Goal: Check status: Check status

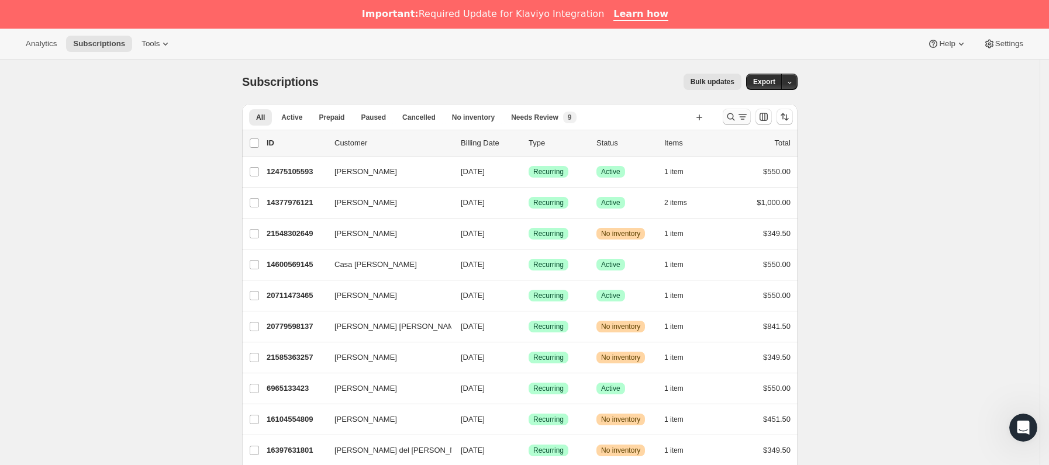
click at [742, 122] on icon "Buscar y filtrar resultados" at bounding box center [743, 117] width 12 height 12
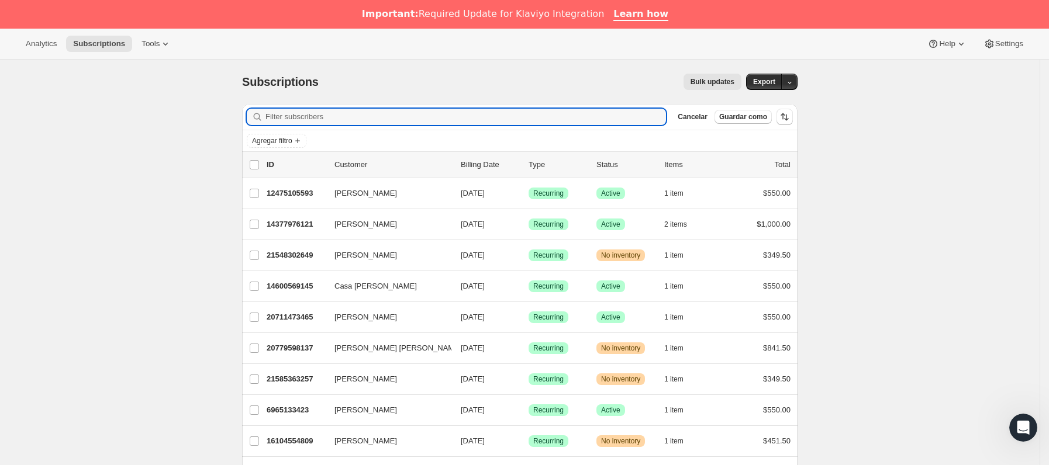
paste input "[EMAIL_ADDRESS][DOMAIN_NAME]"
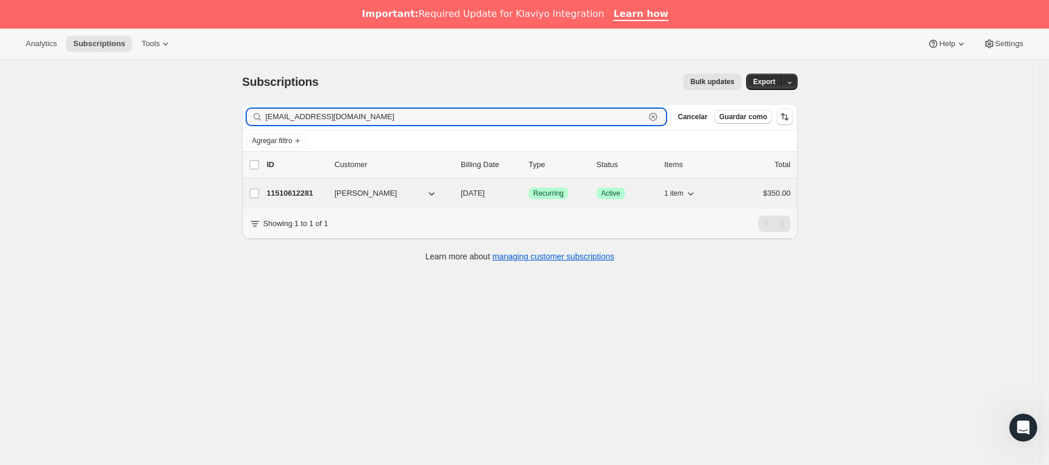
type input "[EMAIL_ADDRESS][DOMAIN_NAME]"
click at [324, 194] on p "11510612281" at bounding box center [296, 194] width 58 height 12
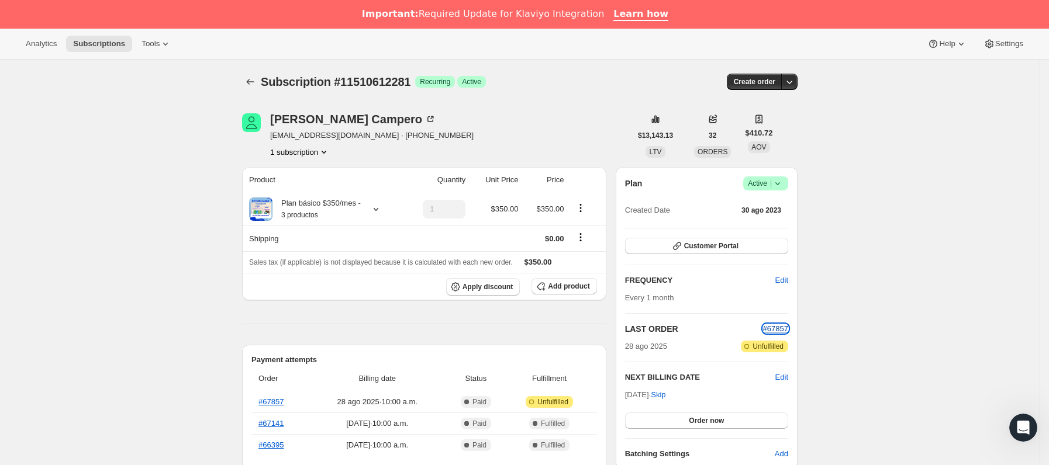
click at [785, 326] on span "#67857" at bounding box center [775, 328] width 25 height 9
